Goal: Transaction & Acquisition: Purchase product/service

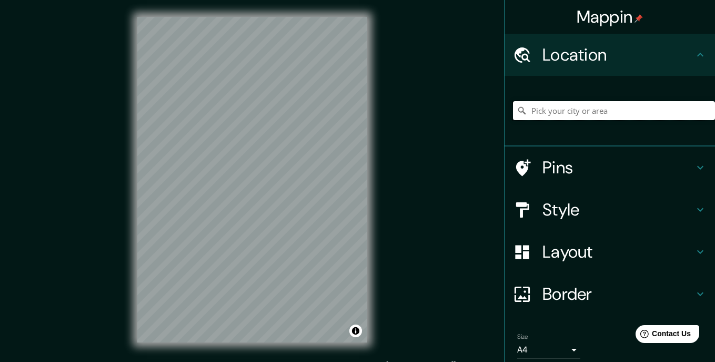
click at [557, 111] on input "Pick your city or area" at bounding box center [614, 110] width 202 height 19
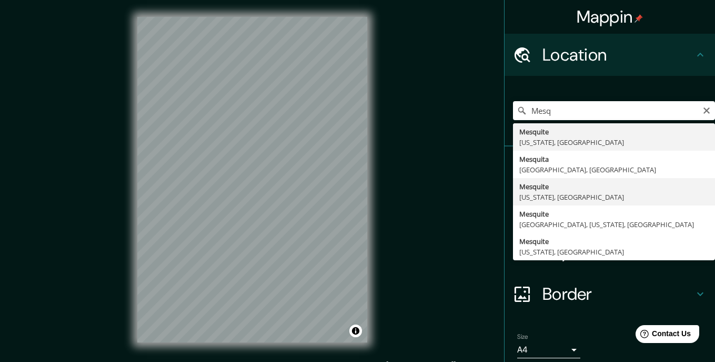
type input "Mesquite, [US_STATE], [GEOGRAPHIC_DATA]"
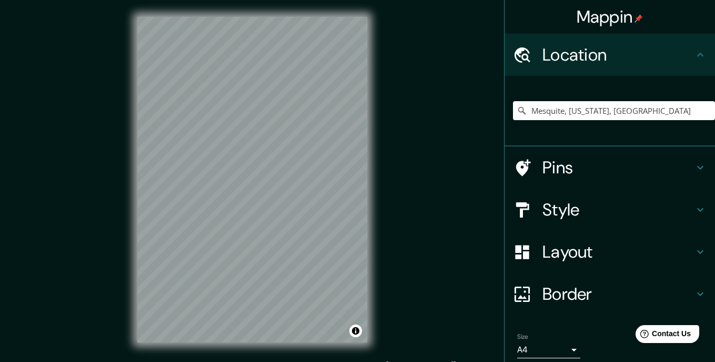
click at [561, 248] on h4 "Layout" at bounding box center [619, 251] width 152 height 21
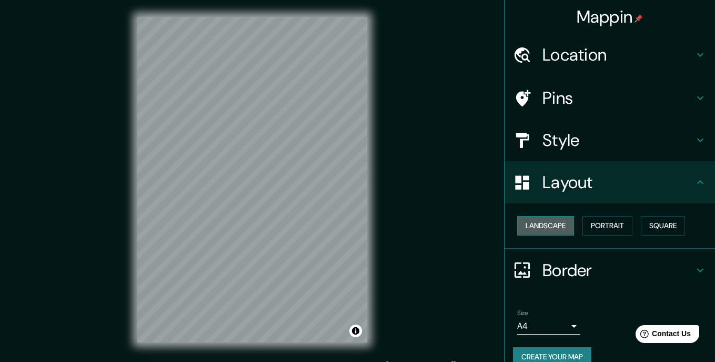
click at [561, 224] on button "Landscape" at bounding box center [545, 225] width 57 height 19
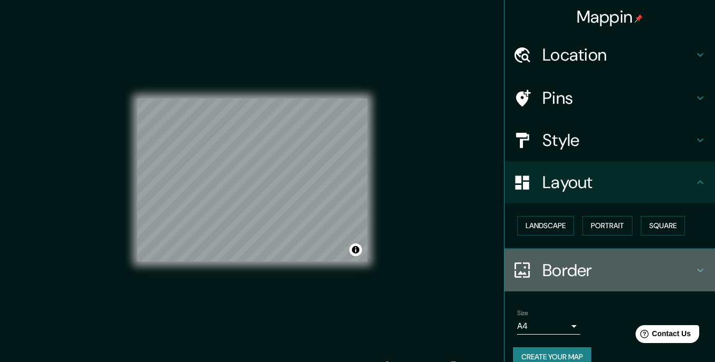
click at [553, 260] on h4 "Border" at bounding box center [619, 270] width 152 height 21
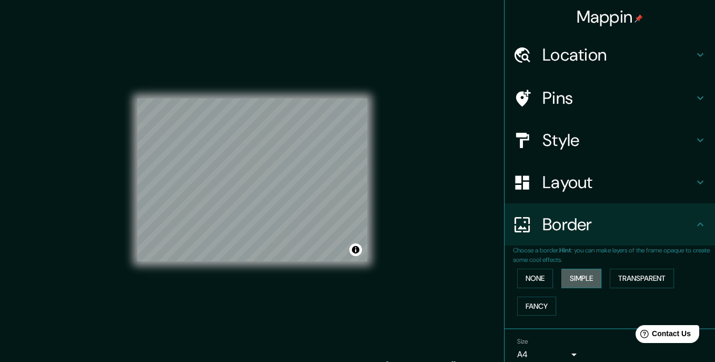
click at [576, 273] on button "Simple" at bounding box center [582, 277] width 40 height 19
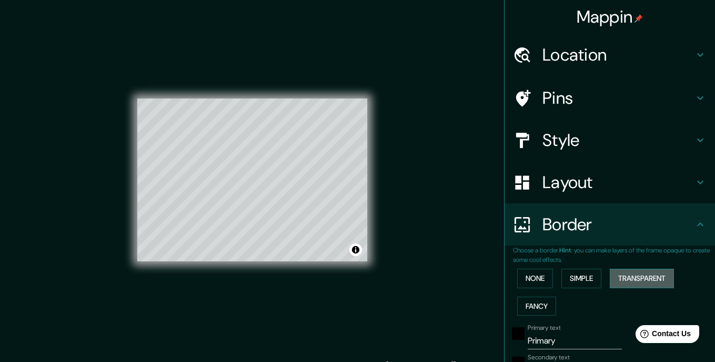
click at [631, 272] on button "Transparent" at bounding box center [642, 277] width 64 height 19
click at [540, 273] on button "None" at bounding box center [535, 277] width 36 height 19
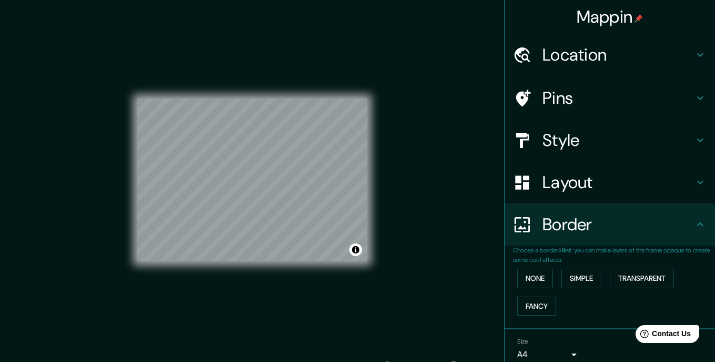
click at [576, 134] on h4 "Style" at bounding box center [619, 140] width 152 height 21
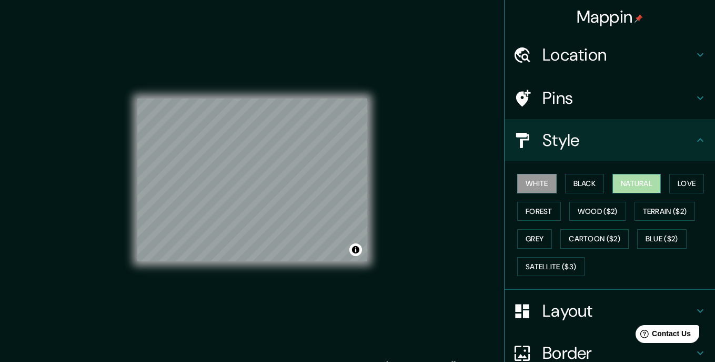
click at [624, 181] on button "Natural" at bounding box center [637, 183] width 48 height 19
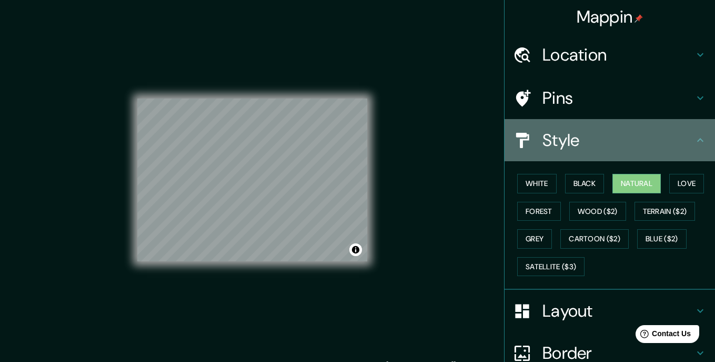
click at [630, 143] on h4 "Style" at bounding box center [619, 140] width 152 height 21
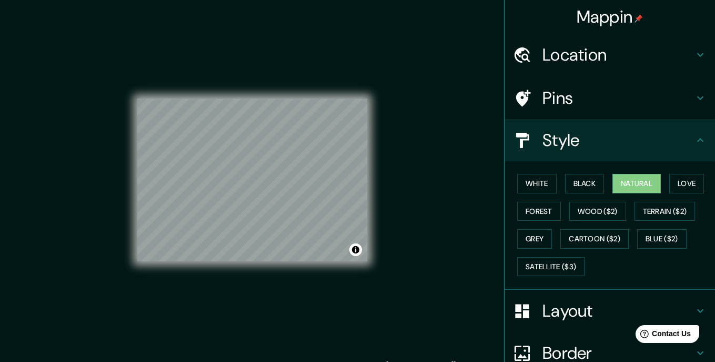
click at [631, 55] on h4 "Location" at bounding box center [619, 54] width 152 height 21
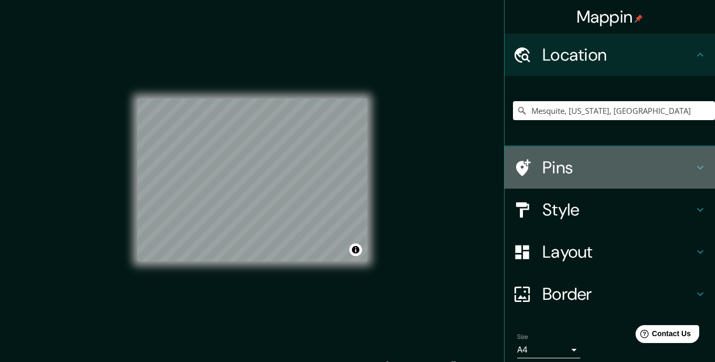
click at [634, 162] on h4 "Pins" at bounding box center [619, 167] width 152 height 21
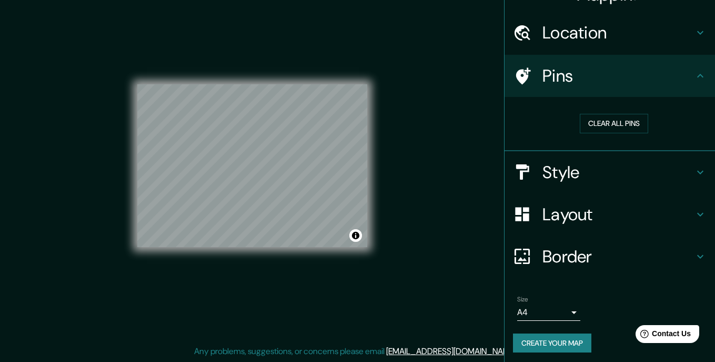
scroll to position [14, 0]
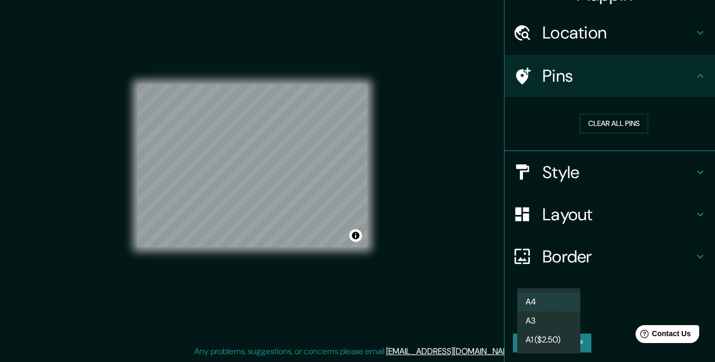
drag, startPoint x: 574, startPoint y: 307, endPoint x: 565, endPoint y: 307, distance: 8.9
click at [565, 307] on body "Mappin Location [GEOGRAPHIC_DATA], [US_STATE], [GEOGRAPHIC_DATA] Pins Clear all…" at bounding box center [357, 167] width 715 height 362
click at [562, 317] on li "A3" at bounding box center [548, 320] width 63 height 19
click at [577, 309] on body "Mappin Location [GEOGRAPHIC_DATA], [US_STATE], [GEOGRAPHIC_DATA] Pins Clear all…" at bounding box center [357, 167] width 715 height 362
click at [559, 317] on li "A3" at bounding box center [548, 320] width 63 height 19
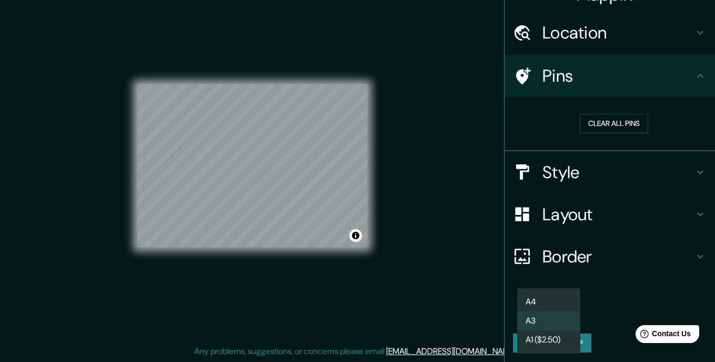
click at [562, 306] on body "Mappin Location [GEOGRAPHIC_DATA], [US_STATE], [GEOGRAPHIC_DATA] Pins Clear all…" at bounding box center [357, 167] width 715 height 362
click at [562, 306] on li "A4" at bounding box center [548, 301] width 63 height 19
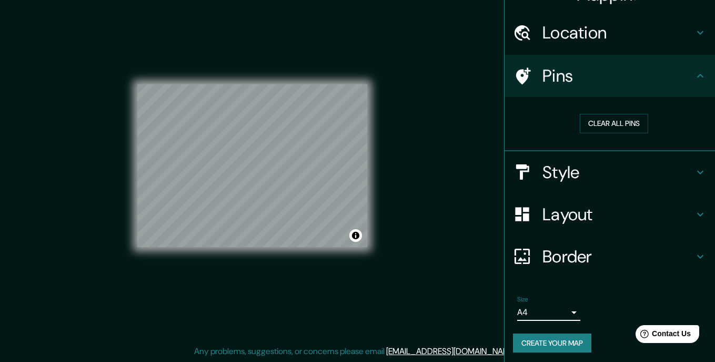
click at [564, 336] on button "Create your map" at bounding box center [552, 342] width 78 height 19
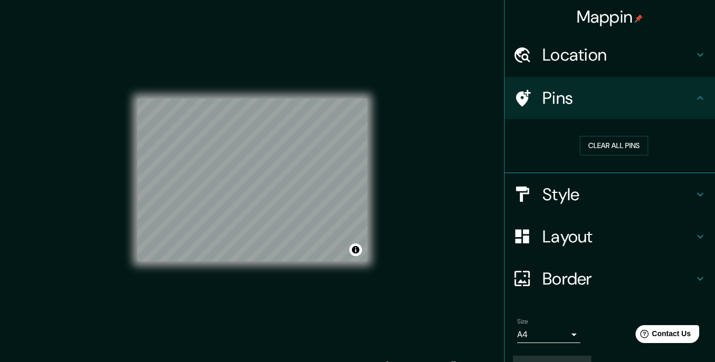
scroll to position [0, 0]
